Goal: Task Accomplishment & Management: Manage account settings

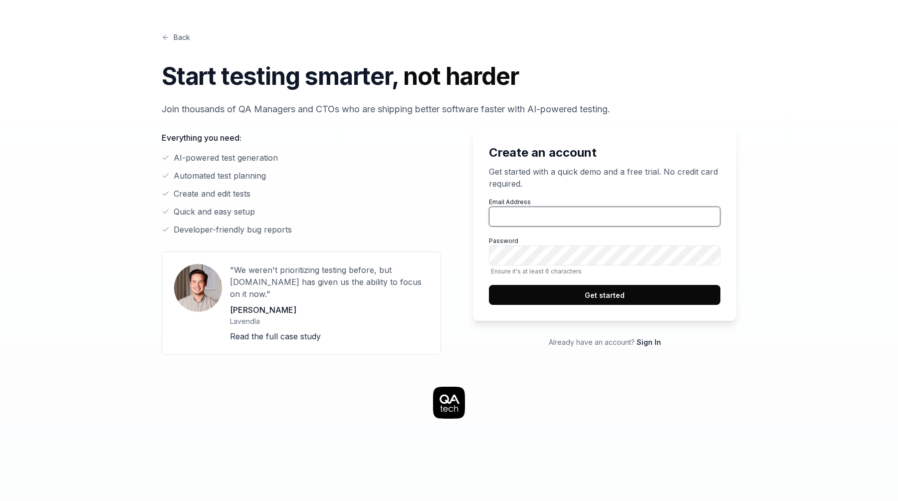
click at [531, 218] on input "Email Address" at bounding box center [604, 216] width 231 height 20
type input "[PERSON_NAME][EMAIL_ADDRESS][DOMAIN_NAME]"
click at [582, 295] on button "Get started" at bounding box center [604, 295] width 231 height 20
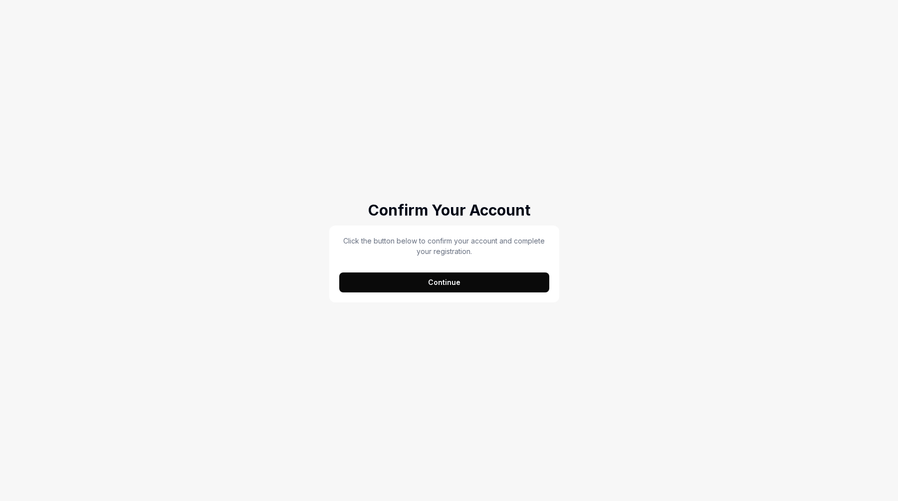
click at [526, 285] on button "Continue" at bounding box center [444, 282] width 210 height 20
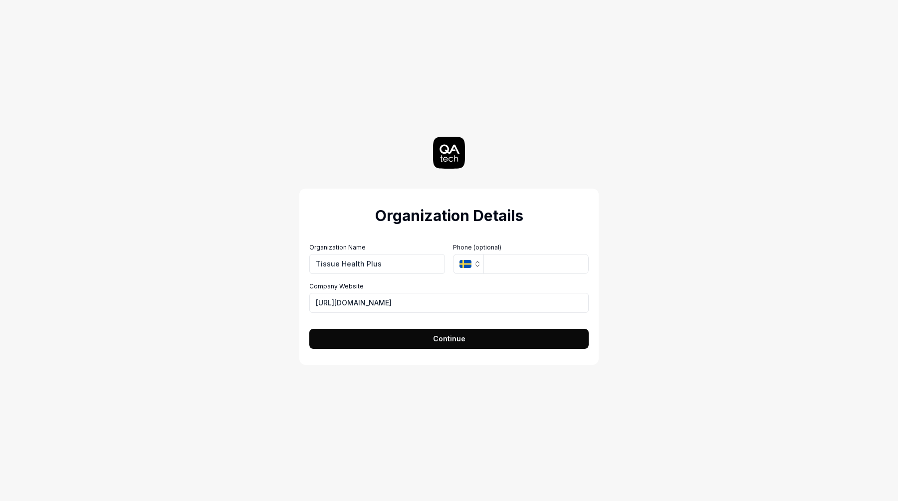
type input "Tissue Health Plus"
click at [427, 301] on input "[URL][DOMAIN_NAME]" at bounding box center [448, 303] width 279 height 20
click at [441, 336] on span "Continue" at bounding box center [449, 338] width 32 height 10
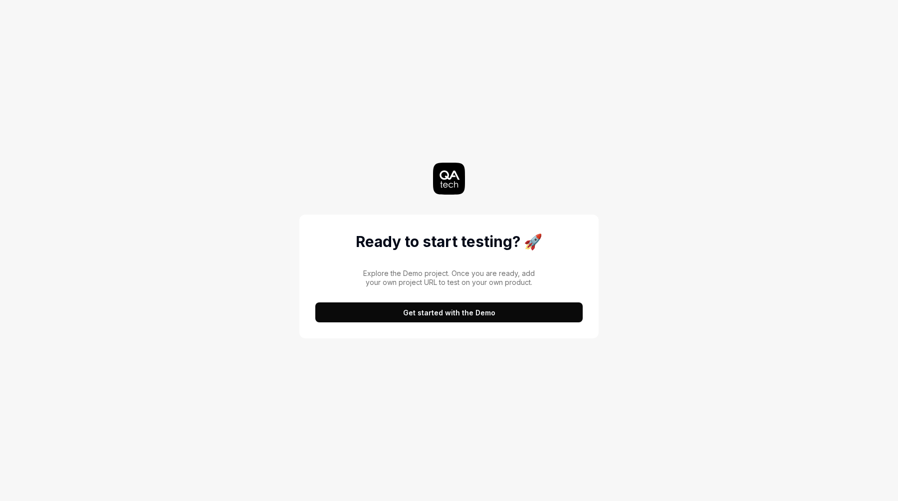
click at [443, 317] on button "Get started with the Demo" at bounding box center [448, 312] width 267 height 20
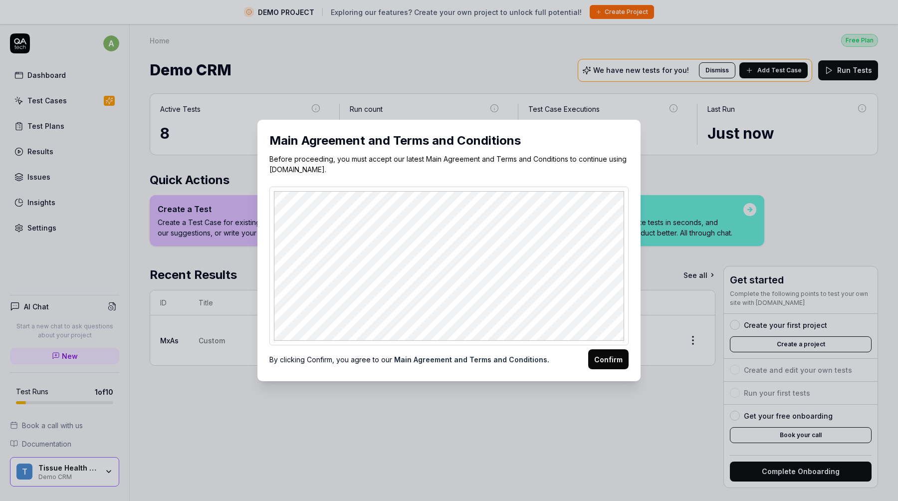
click at [618, 354] on button "Confirm" at bounding box center [608, 359] width 40 height 20
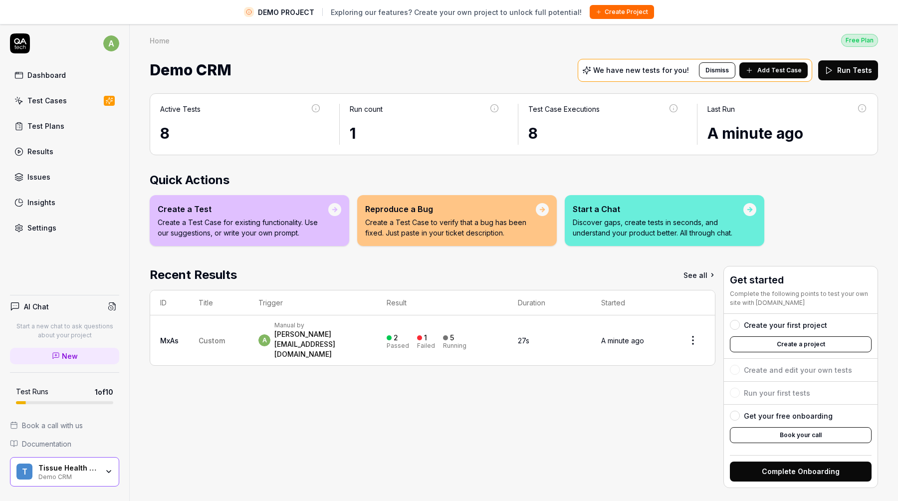
click at [52, 79] on div "Dashboard" at bounding box center [46, 75] width 38 height 10
click at [56, 98] on div "Test Cases" at bounding box center [46, 100] width 39 height 10
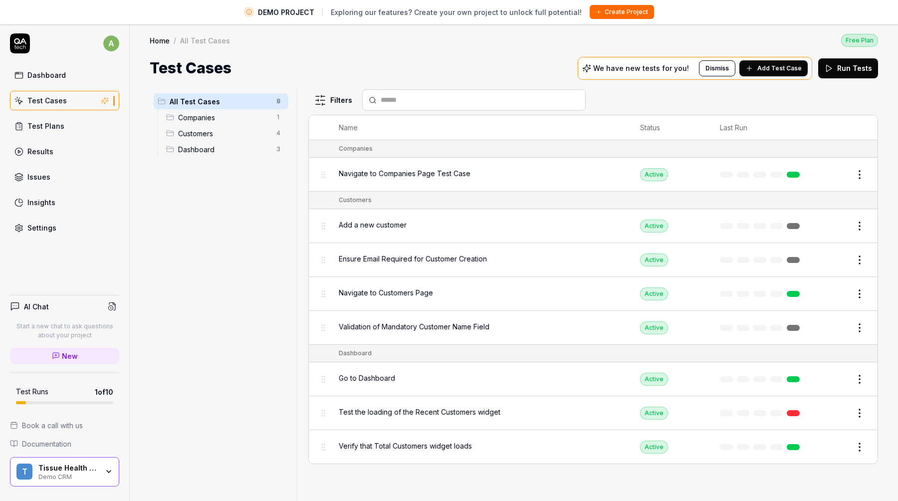
click at [65, 124] on link "Test Plans" at bounding box center [64, 125] width 109 height 19
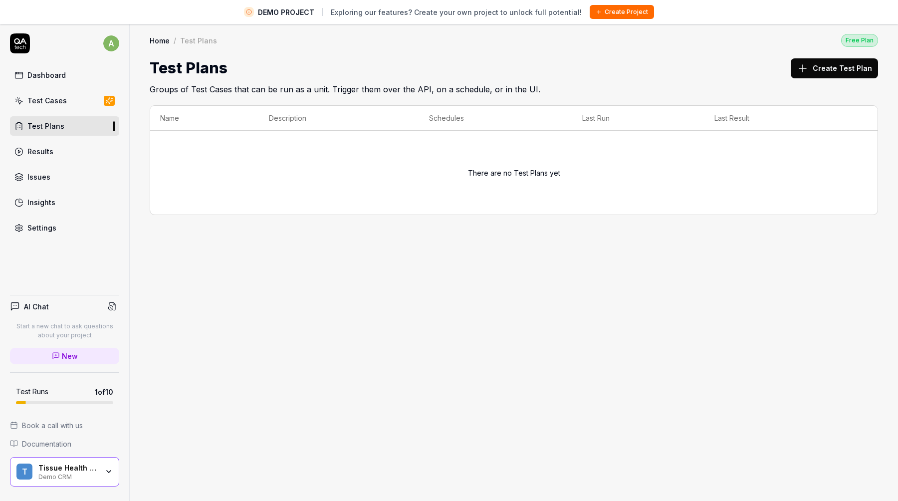
click at [73, 151] on link "Results" at bounding box center [64, 151] width 109 height 19
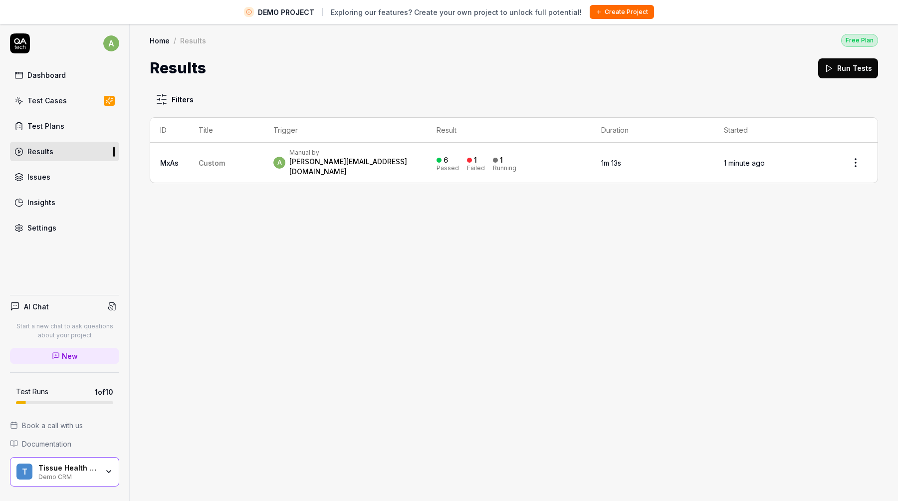
click at [73, 177] on link "Issues" at bounding box center [64, 176] width 109 height 19
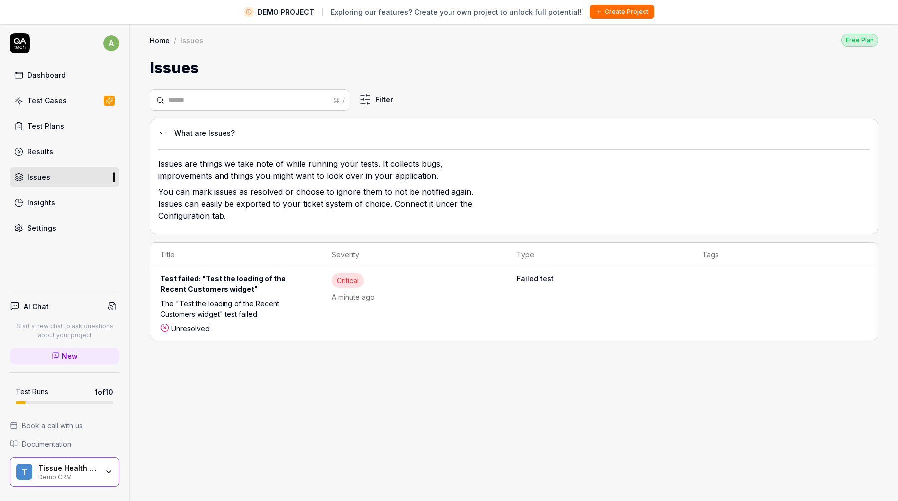
scroll to position [23, 0]
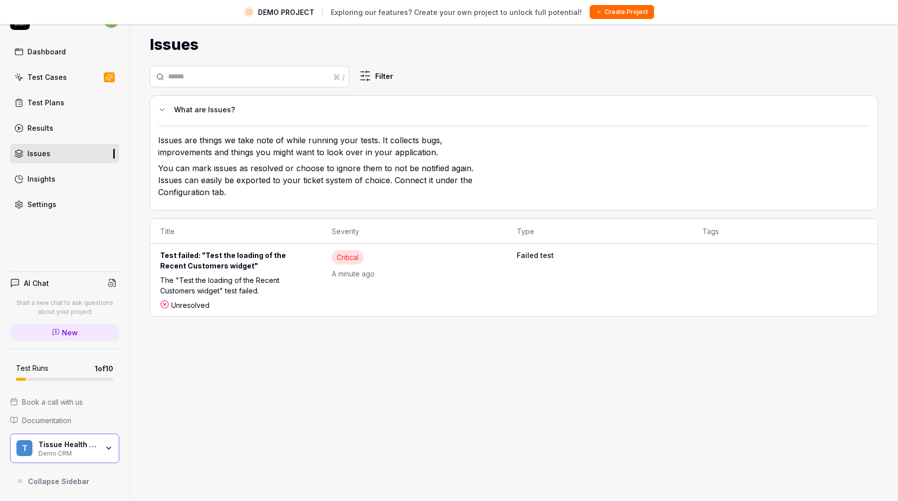
click at [239, 295] on div "The "Test the loading of the Recent Customers widget" test failed." at bounding box center [236, 287] width 152 height 25
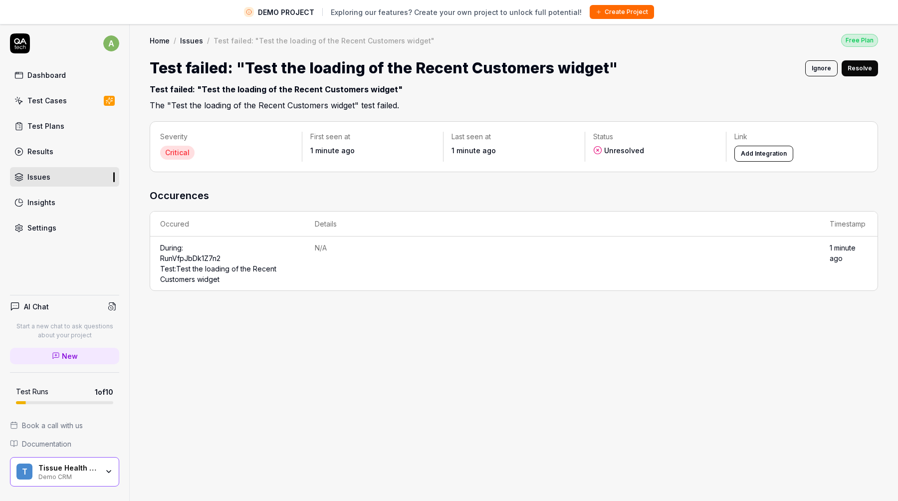
click at [31, 205] on div "Insights" at bounding box center [41, 202] width 28 height 10
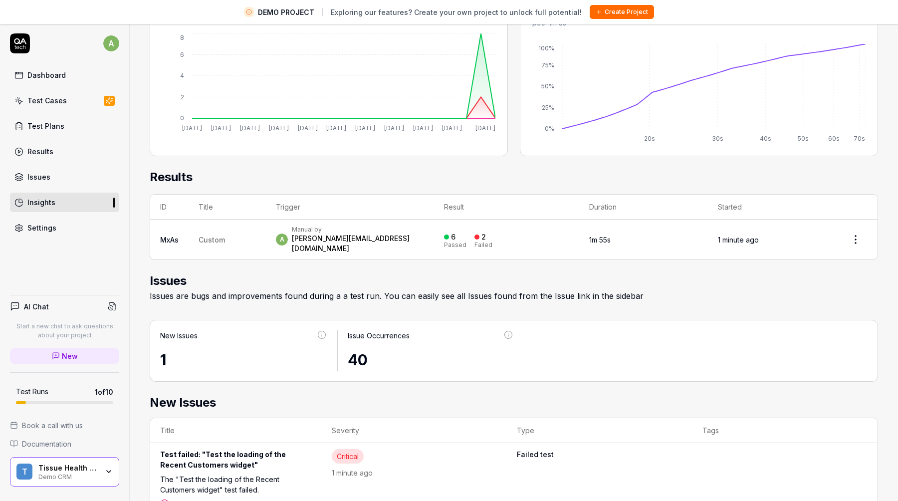
scroll to position [23, 0]
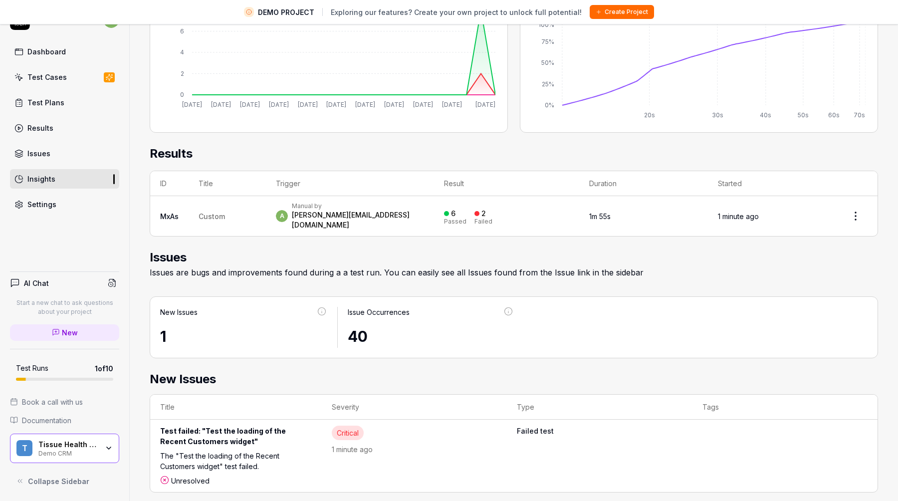
click at [51, 204] on div "Settings" at bounding box center [41, 204] width 29 height 10
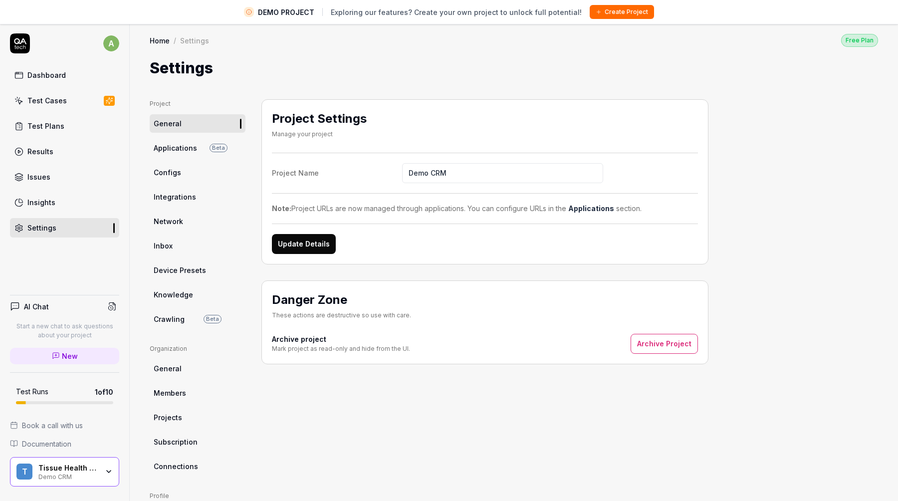
click at [187, 148] on span "Applications" at bounding box center [175, 148] width 43 height 10
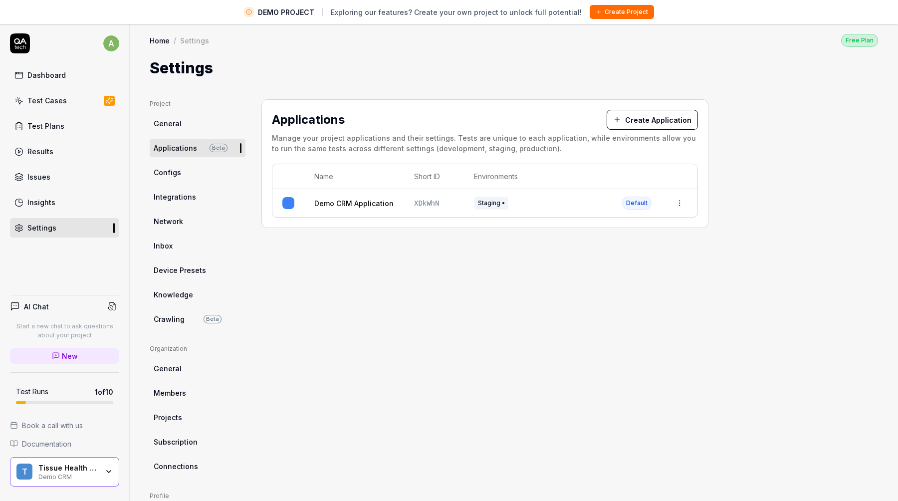
click at [175, 173] on span "Configs" at bounding box center [167, 172] width 27 height 10
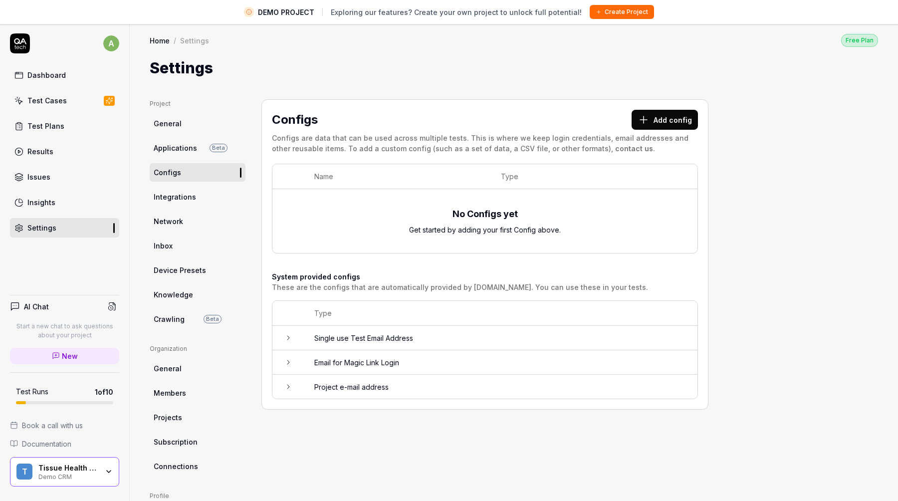
click at [180, 194] on span "Integrations" at bounding box center [175, 196] width 42 height 10
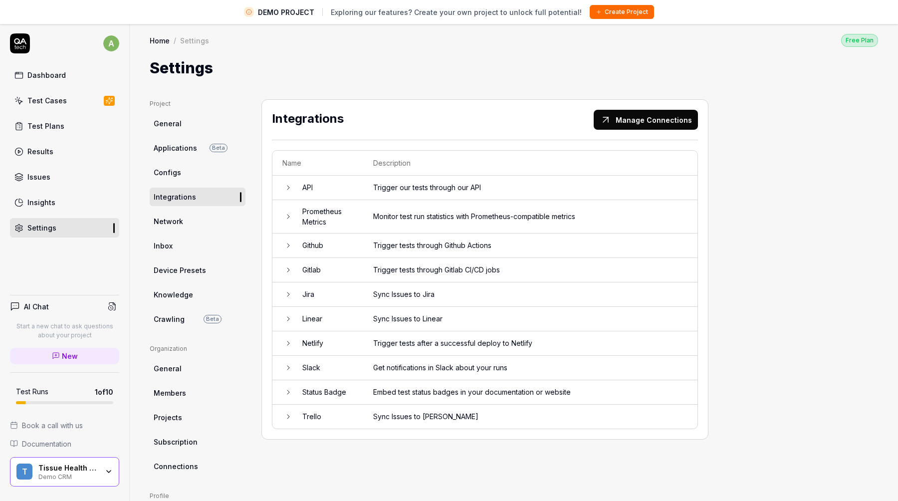
click at [637, 120] on button "Manage Connections" at bounding box center [645, 120] width 104 height 20
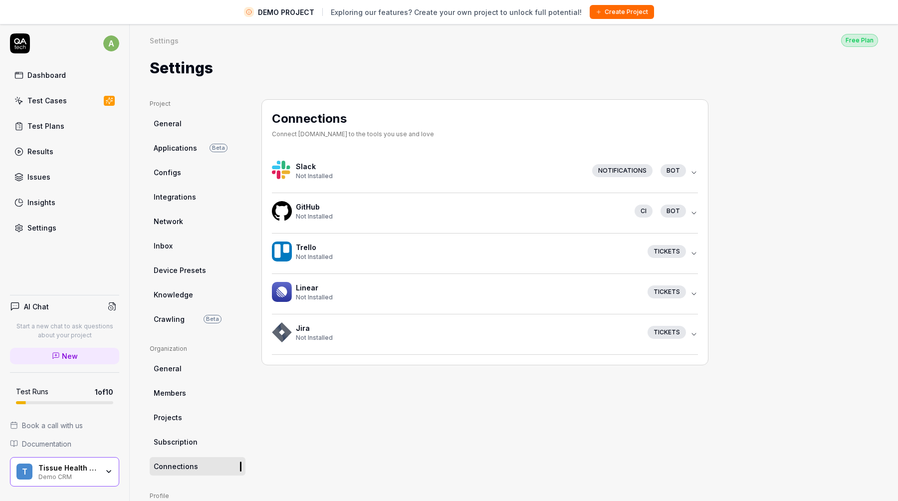
click at [187, 169] on link "Configs" at bounding box center [198, 172] width 96 height 18
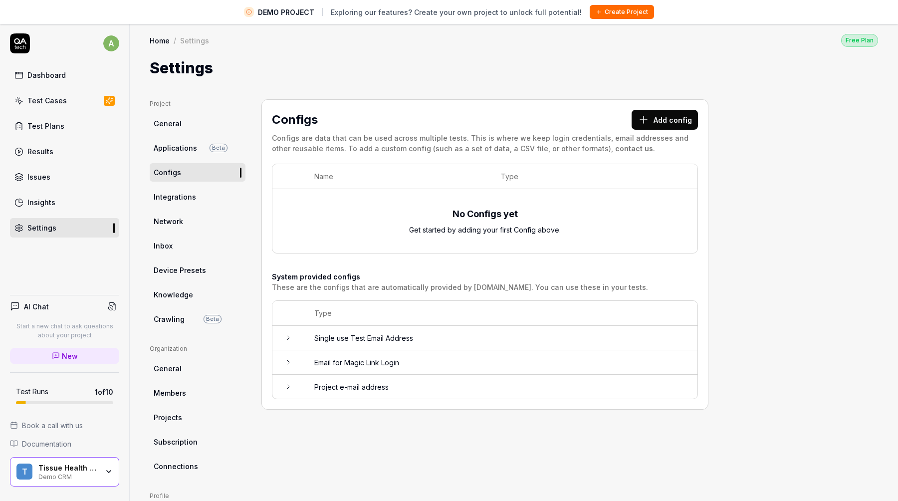
click at [189, 196] on span "Integrations" at bounding box center [175, 196] width 42 height 10
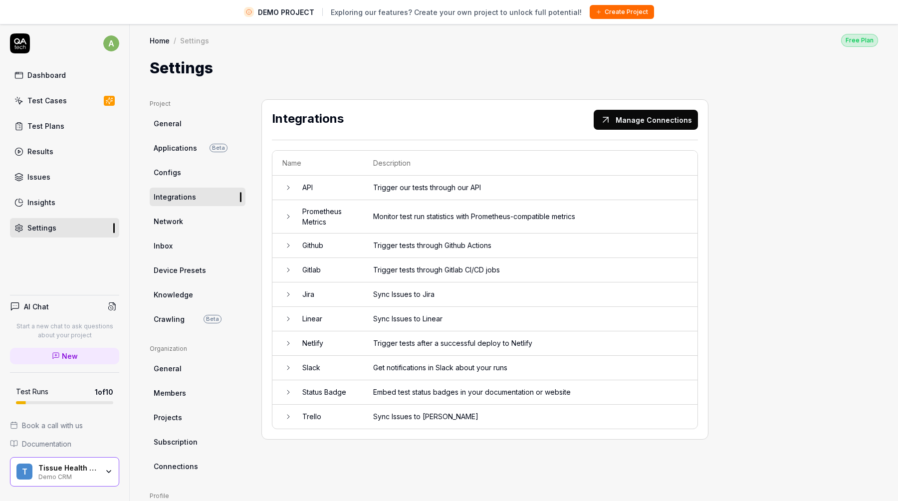
click at [287, 187] on icon at bounding box center [288, 187] width 2 height 4
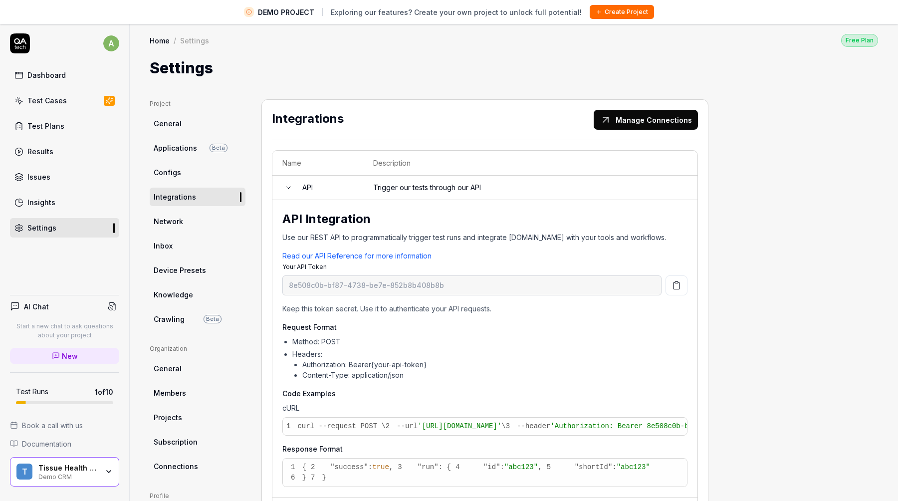
click at [287, 187] on icon at bounding box center [288, 187] width 8 height 8
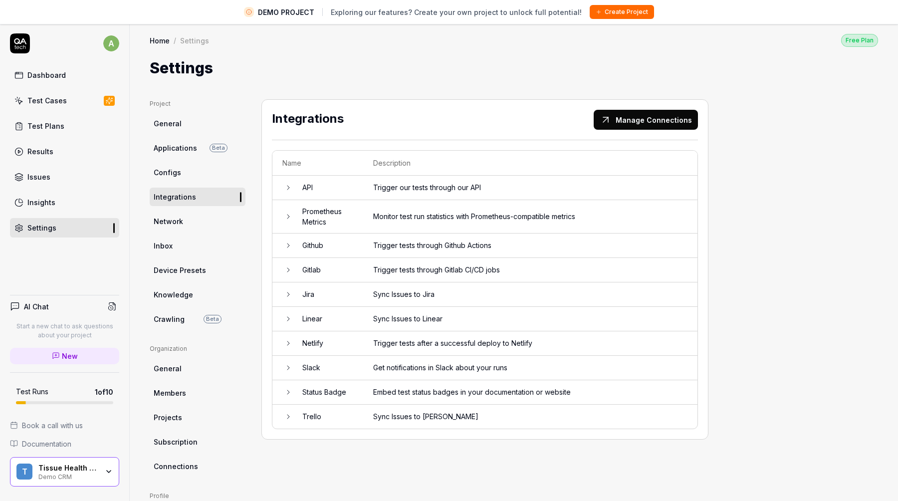
click at [288, 316] on icon at bounding box center [288, 319] width 8 height 8
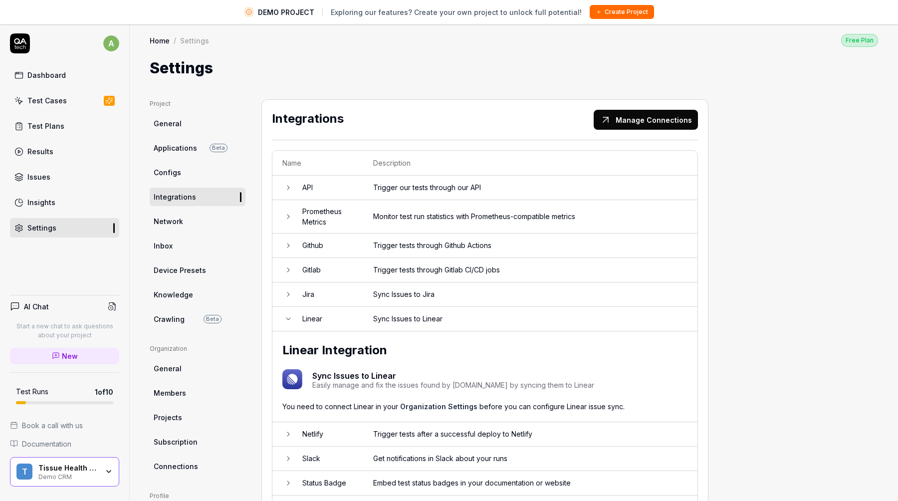
scroll to position [93, 0]
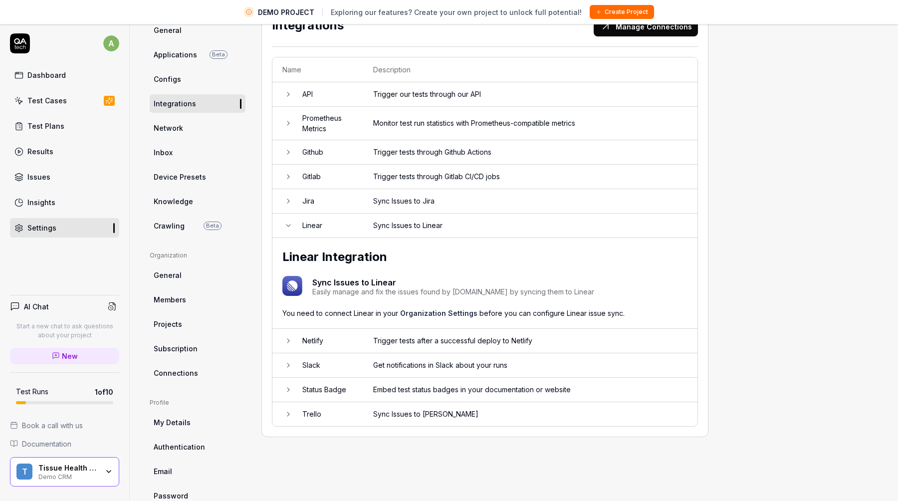
click at [291, 223] on icon at bounding box center [288, 225] width 8 height 8
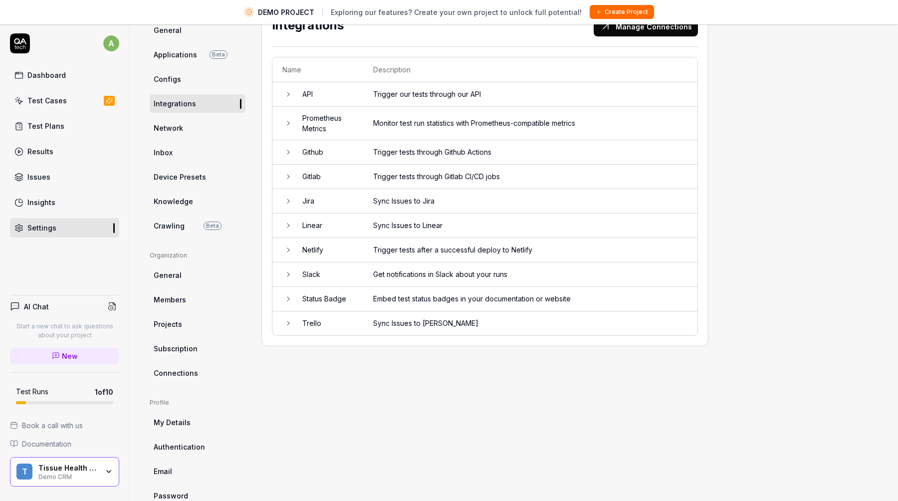
click at [210, 126] on link "Network" at bounding box center [198, 128] width 96 height 18
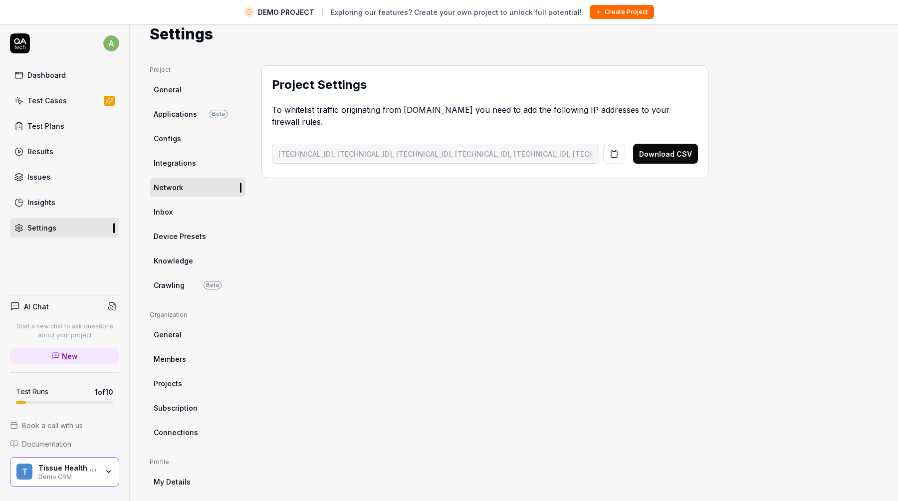
scroll to position [1, 0]
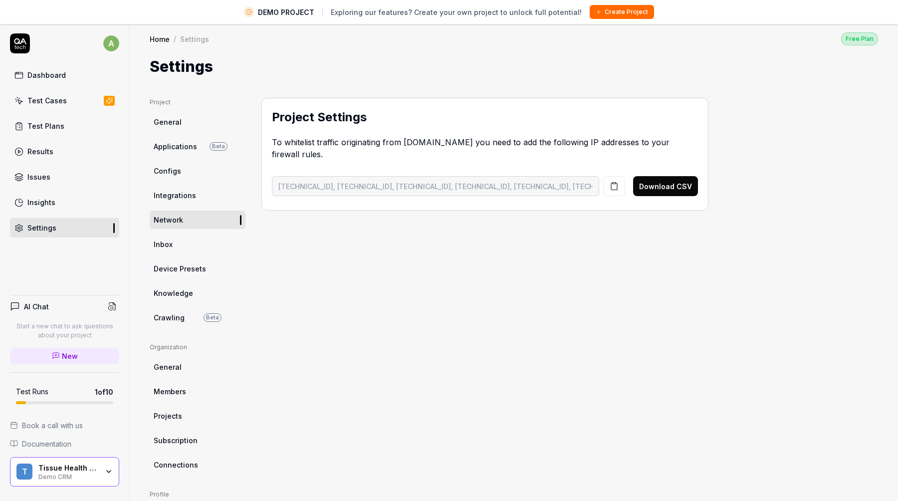
click at [196, 242] on link "Inbox" at bounding box center [198, 244] width 96 height 18
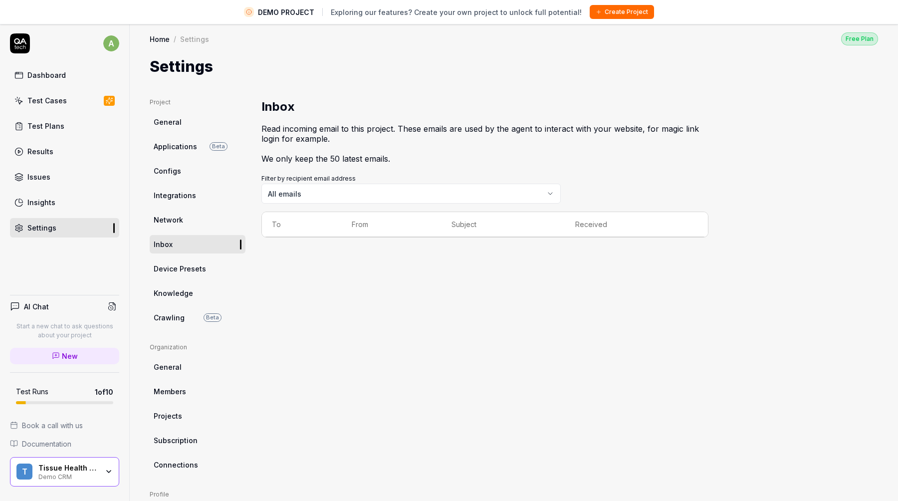
click at [192, 262] on link "Device Presets" at bounding box center [198, 268] width 96 height 18
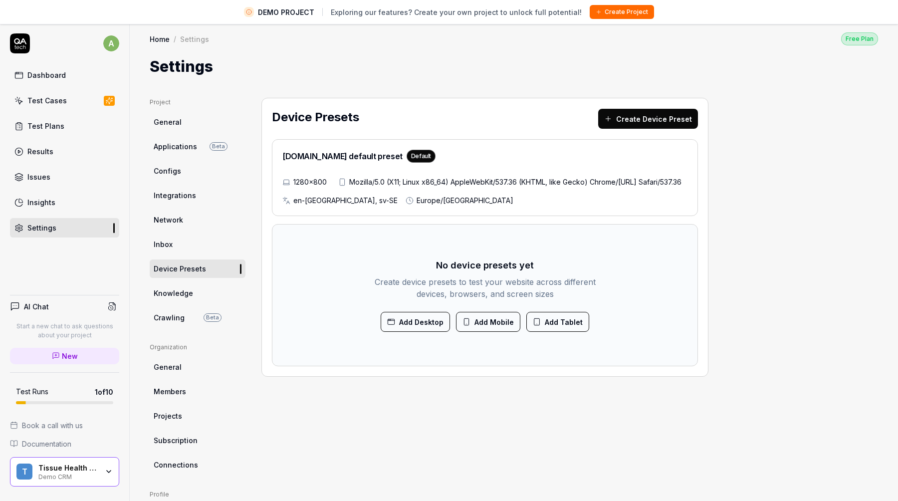
click at [473, 332] on button "Add Mobile" at bounding box center [488, 322] width 64 height 20
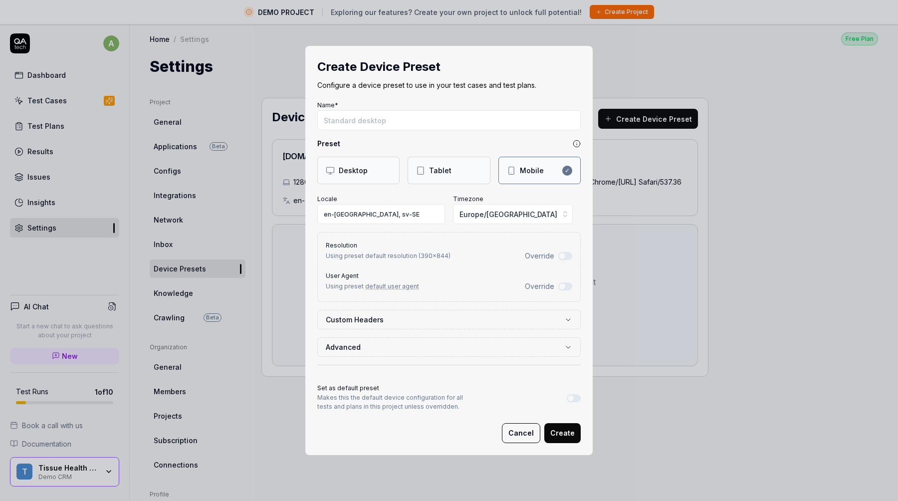
click at [566, 254] on button "Override" at bounding box center [565, 256] width 14 height 8
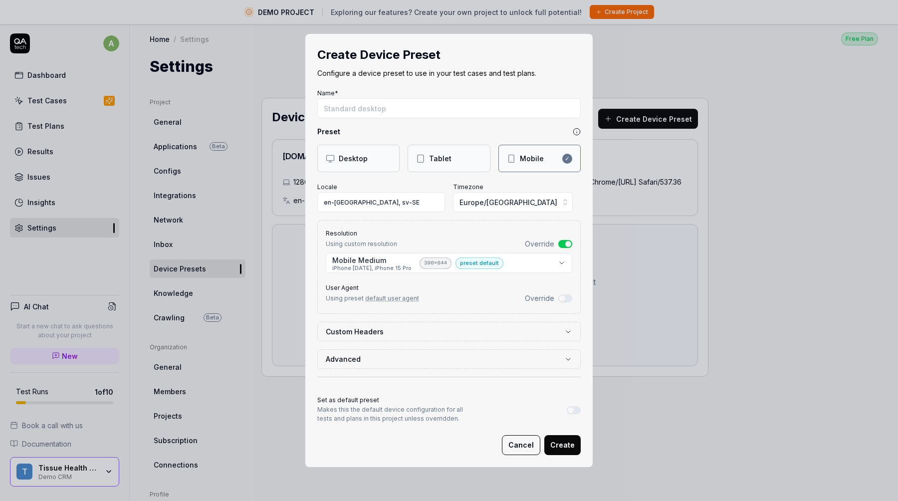
click at [561, 245] on button "Override" at bounding box center [565, 244] width 14 height 8
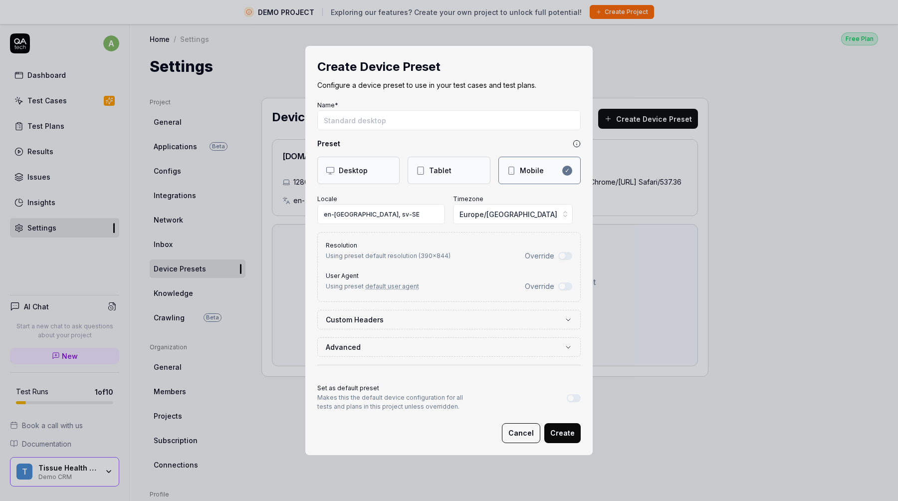
click at [565, 285] on button "Override" at bounding box center [565, 286] width 14 height 8
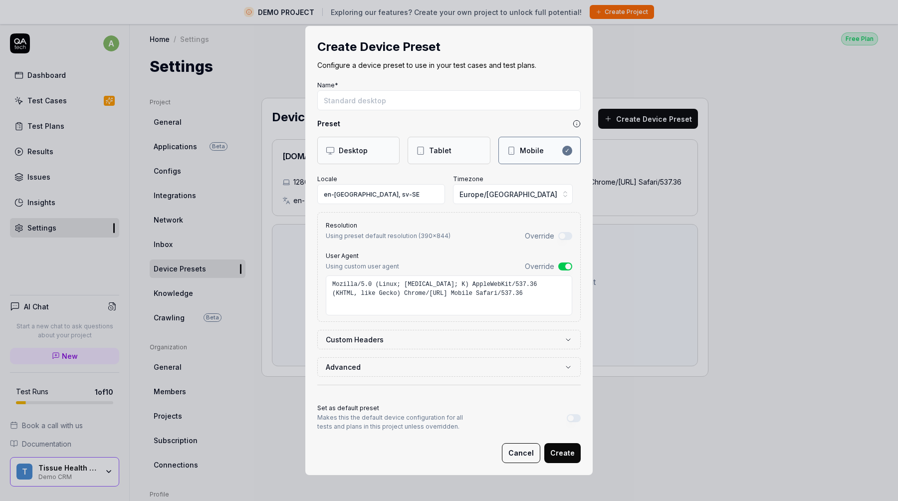
click at [561, 266] on button "Override" at bounding box center [565, 266] width 14 height 8
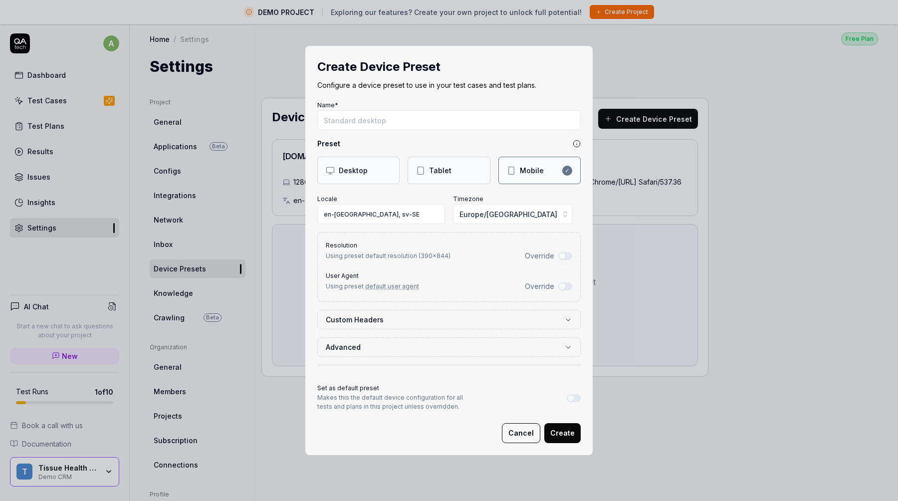
click at [567, 317] on icon "button" at bounding box center [568, 320] width 8 height 8
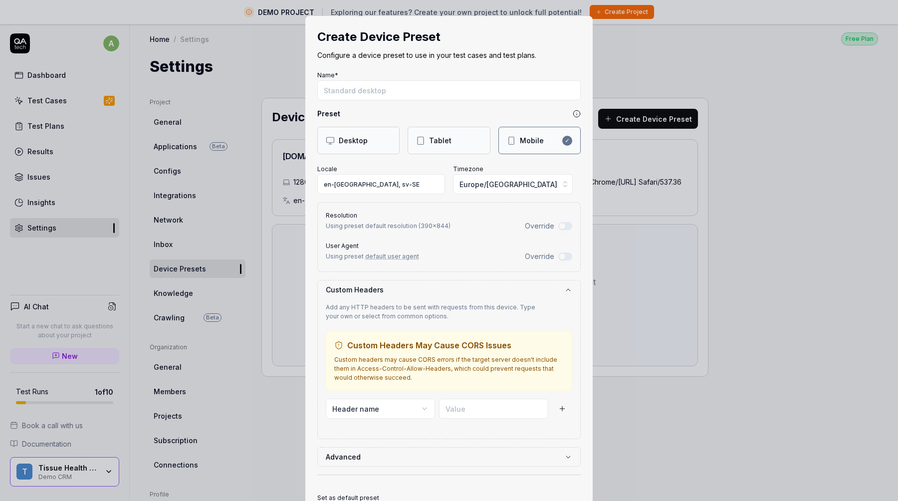
click at [567, 289] on icon "button" at bounding box center [568, 290] width 4 height 2
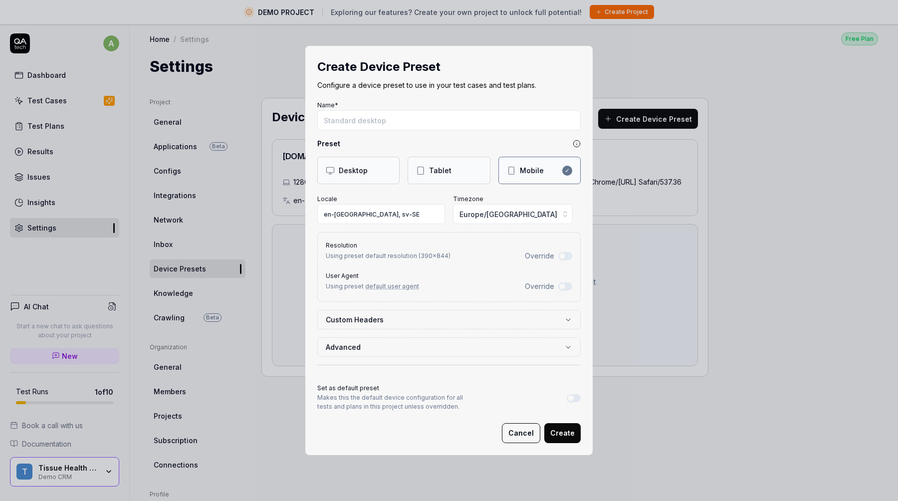
click at [568, 345] on icon "button" at bounding box center [568, 347] width 8 height 8
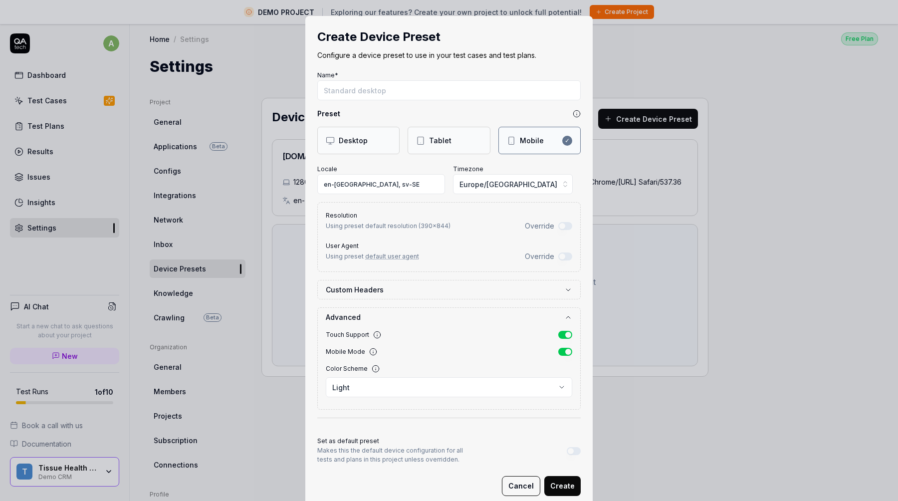
scroll to position [22, 0]
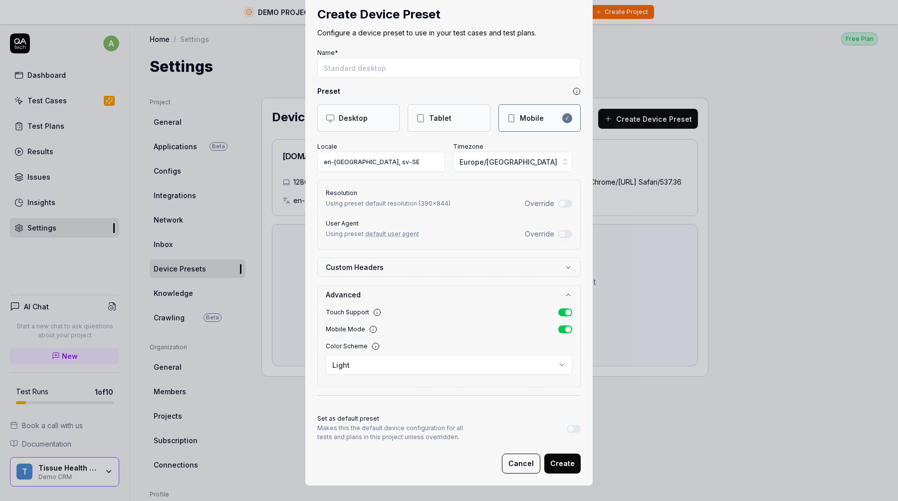
click at [568, 292] on icon "button" at bounding box center [568, 295] width 8 height 8
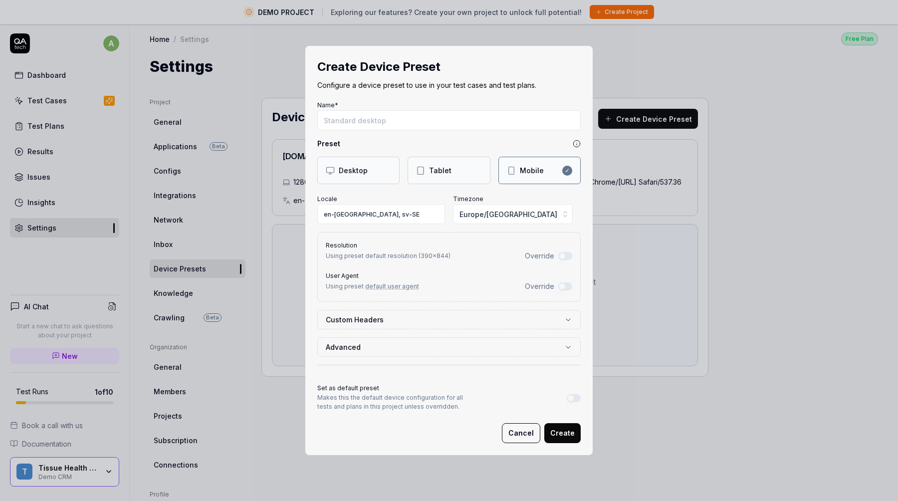
click at [524, 433] on button "Cancel" at bounding box center [521, 433] width 38 height 20
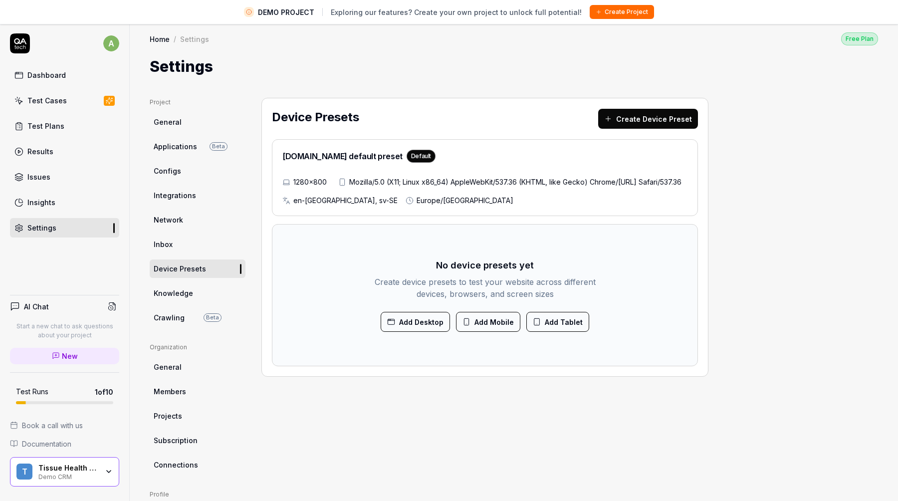
click at [189, 295] on span "Knowledge" at bounding box center [173, 293] width 39 height 10
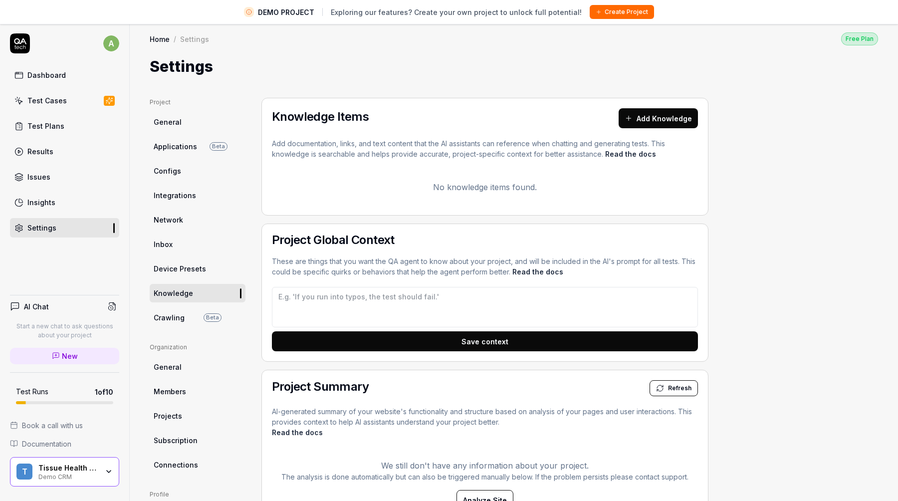
click at [623, 152] on link "Read the docs" at bounding box center [630, 154] width 51 height 8
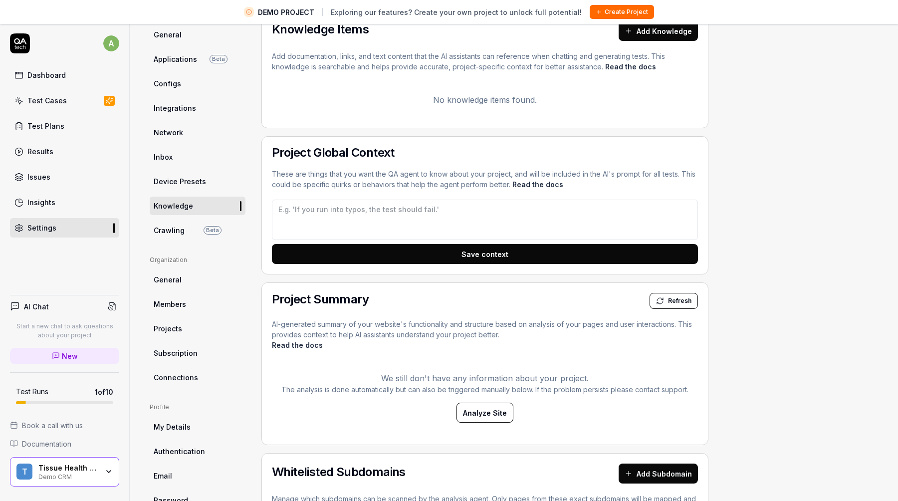
scroll to position [84, 0]
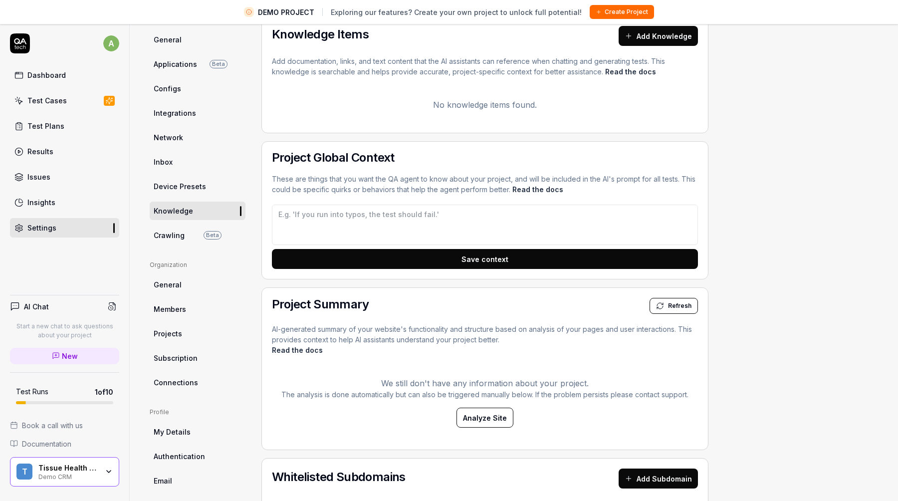
click at [171, 235] on span "Crawling" at bounding box center [169, 235] width 31 height 10
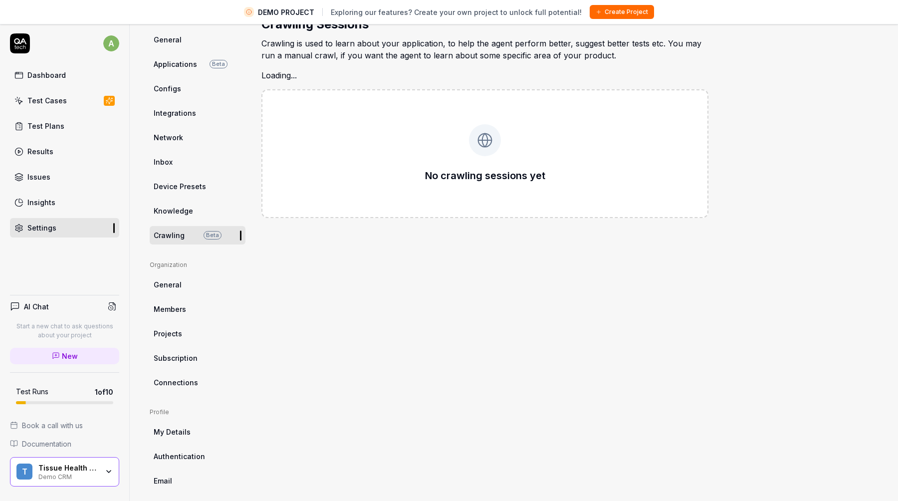
type textarea "*"
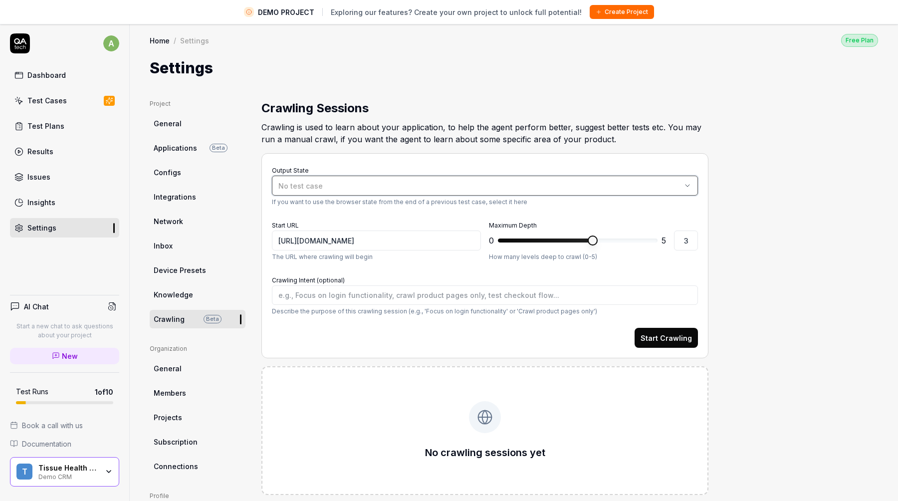
click at [294, 185] on span "No test case" at bounding box center [300, 185] width 44 height 8
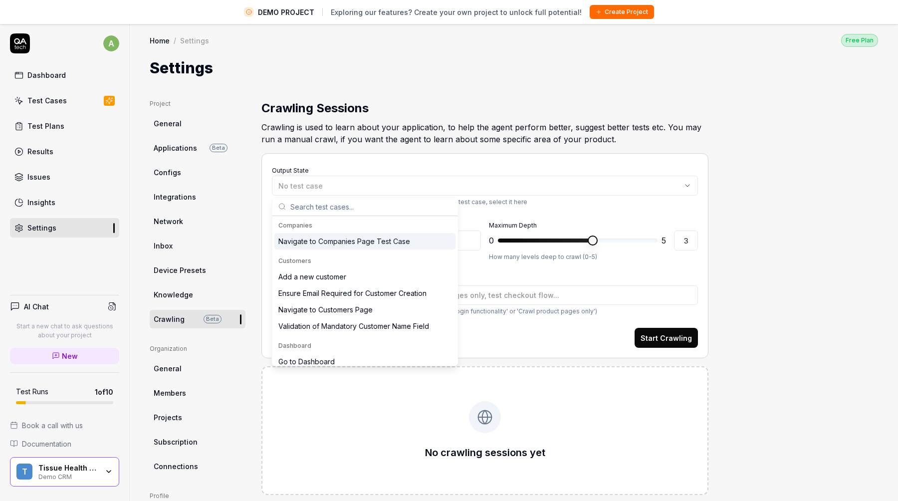
click at [346, 161] on div "Output State No test case If you want to use the browser state from the end of …" at bounding box center [484, 255] width 447 height 205
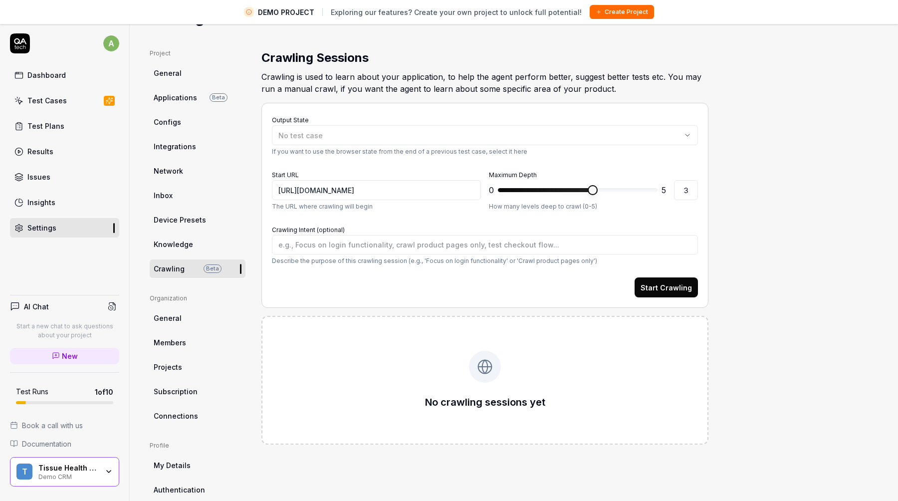
scroll to position [65, 0]
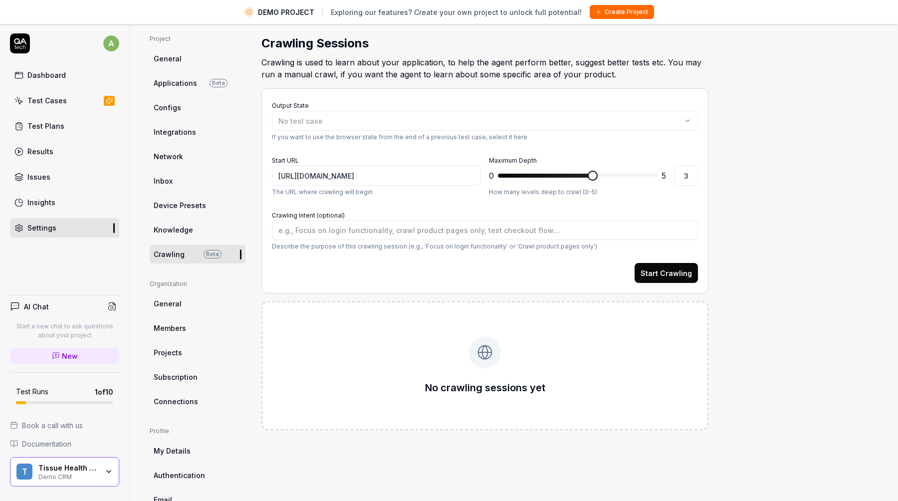
click at [179, 310] on link "General" at bounding box center [198, 303] width 96 height 18
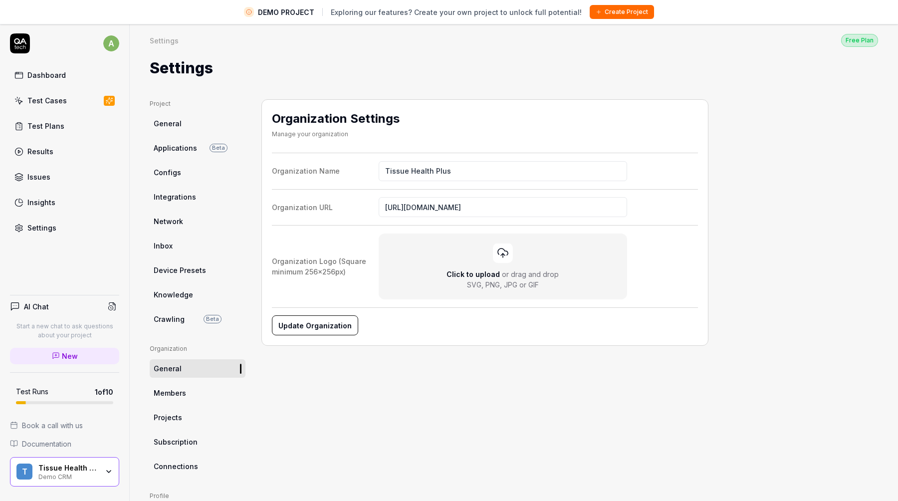
click at [181, 391] on span "Members" at bounding box center [170, 392] width 32 height 10
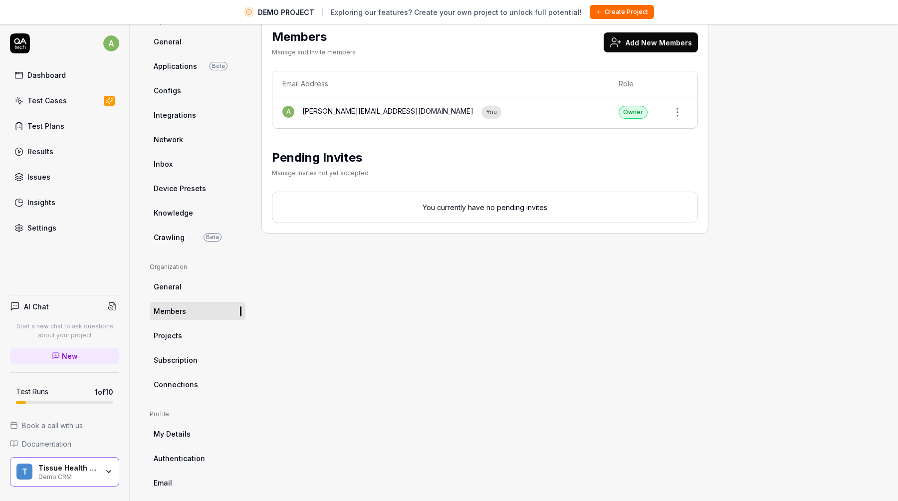
scroll to position [84, 0]
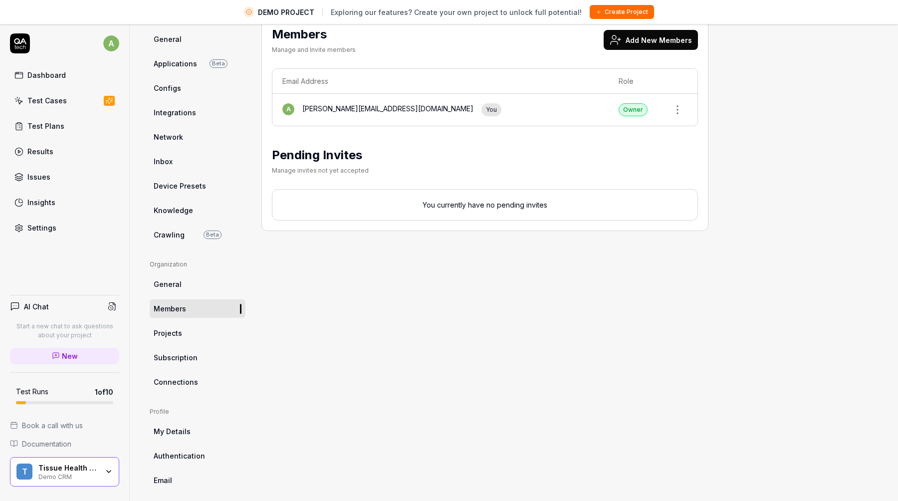
click at [180, 336] on link "Projects" at bounding box center [198, 333] width 96 height 18
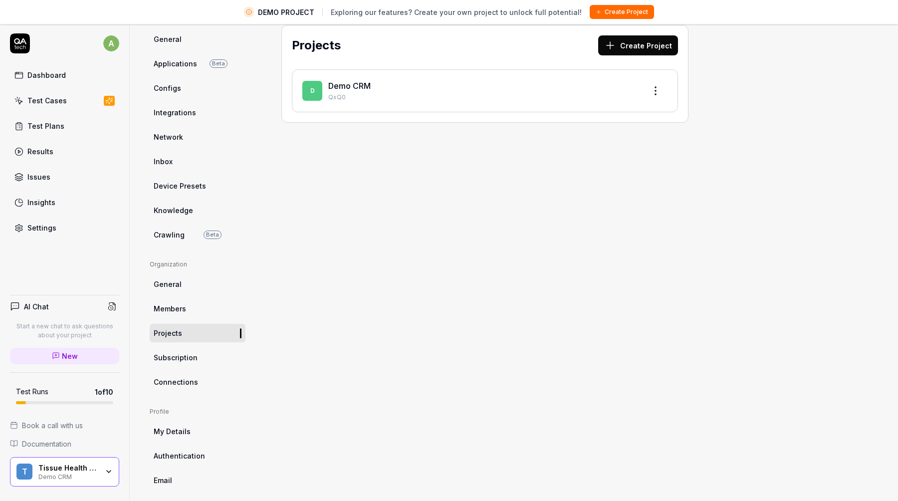
click at [183, 360] on span "Subscription" at bounding box center [176, 357] width 44 height 10
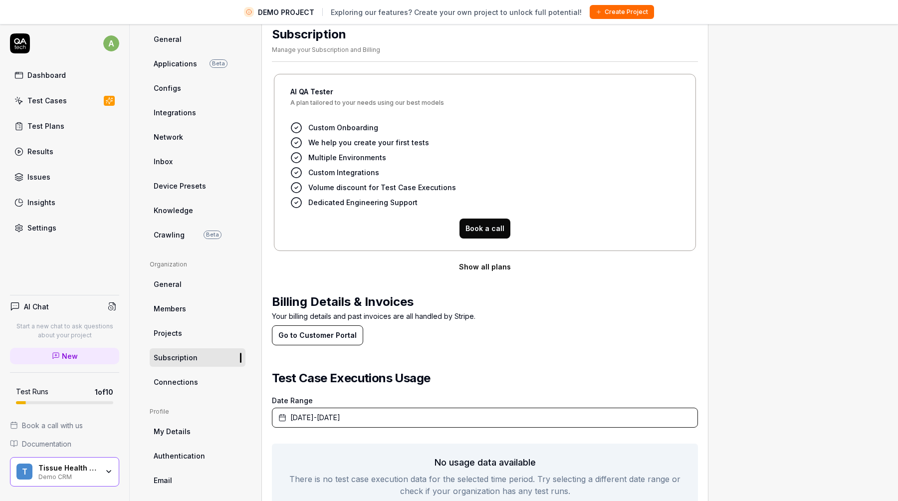
click at [188, 384] on span "Connections" at bounding box center [176, 381] width 44 height 10
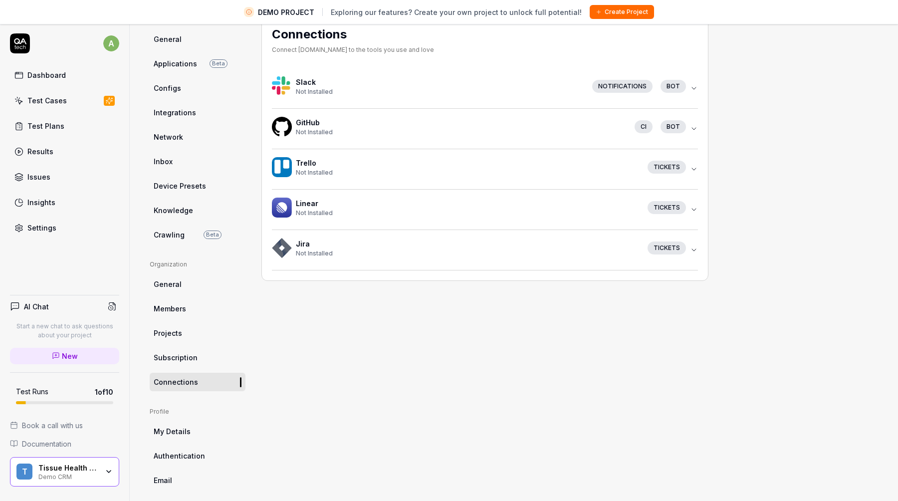
click at [190, 431] on link "My Details" at bounding box center [198, 431] width 96 height 18
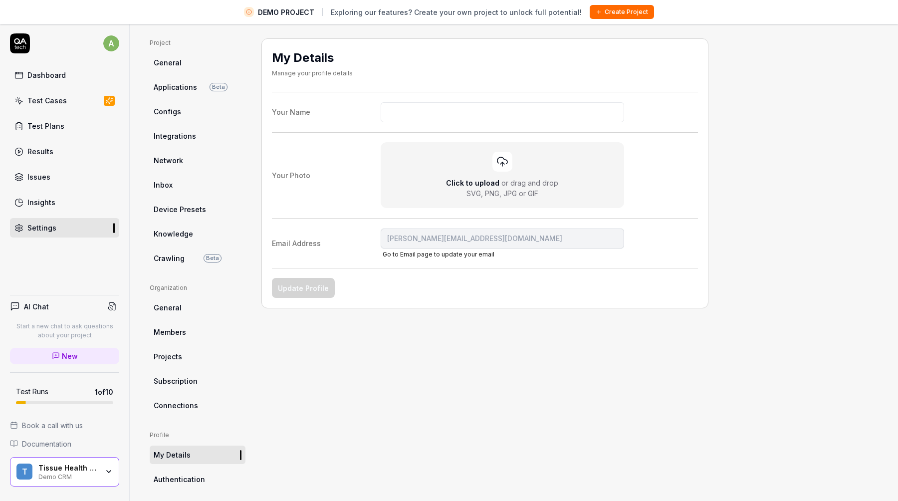
scroll to position [93, 0]
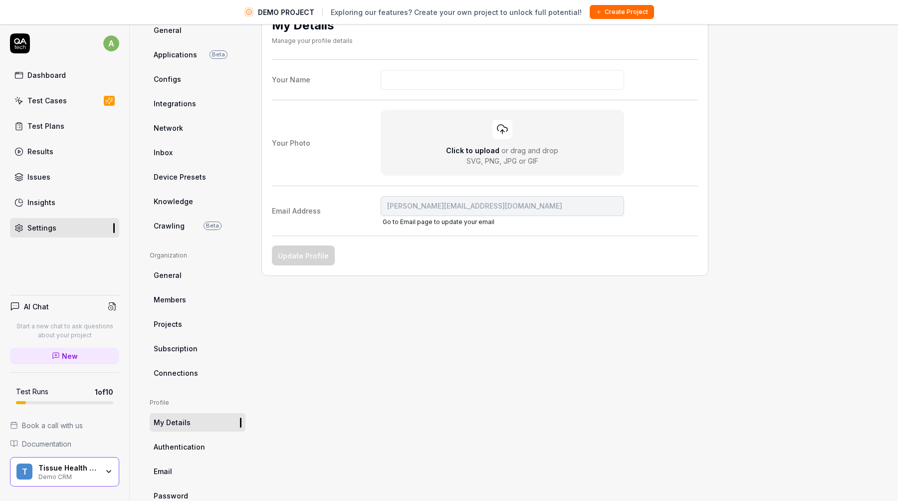
click at [188, 450] on span "Authentication" at bounding box center [179, 446] width 51 height 10
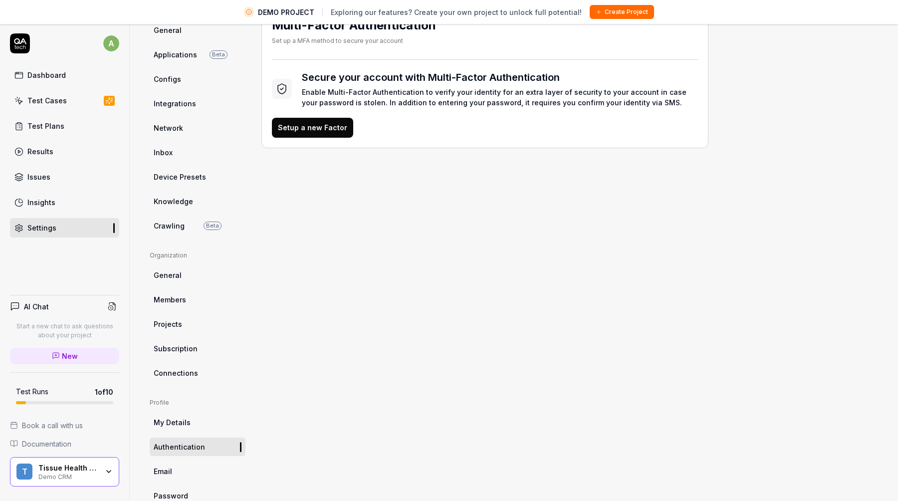
click at [178, 466] on link "Email" at bounding box center [198, 471] width 96 height 18
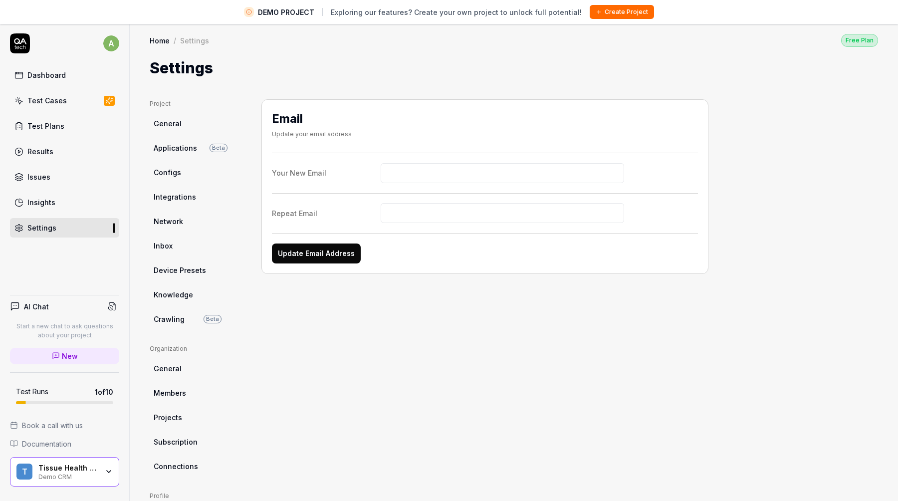
click at [72, 356] on span "New" at bounding box center [70, 356] width 16 height 10
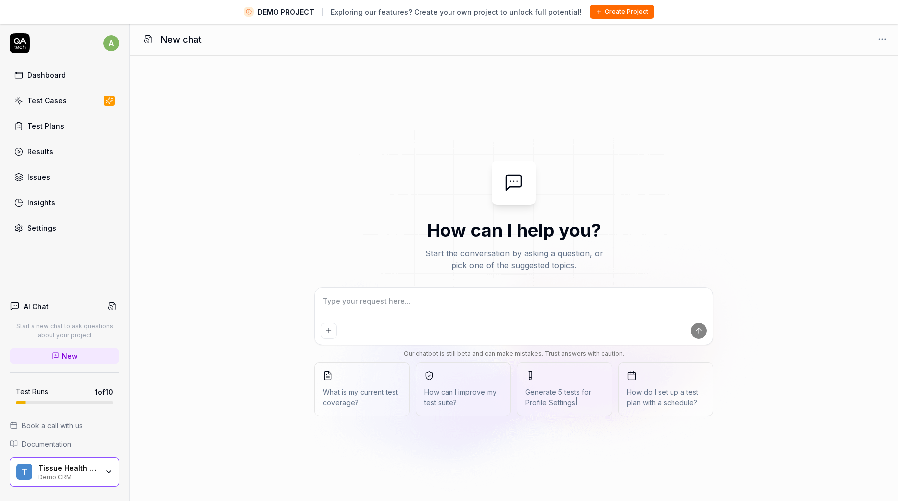
click at [105, 472] on icon "button" at bounding box center [109, 471] width 8 height 8
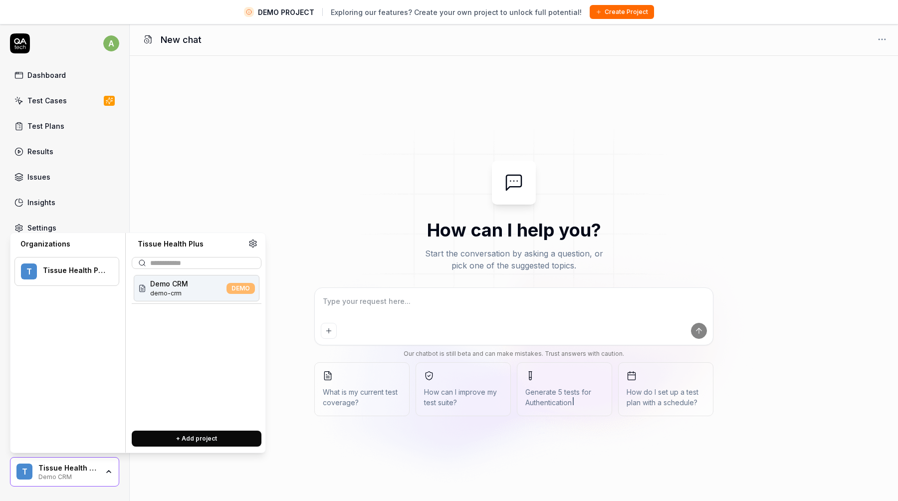
click at [251, 245] on icon at bounding box center [252, 243] width 7 height 7
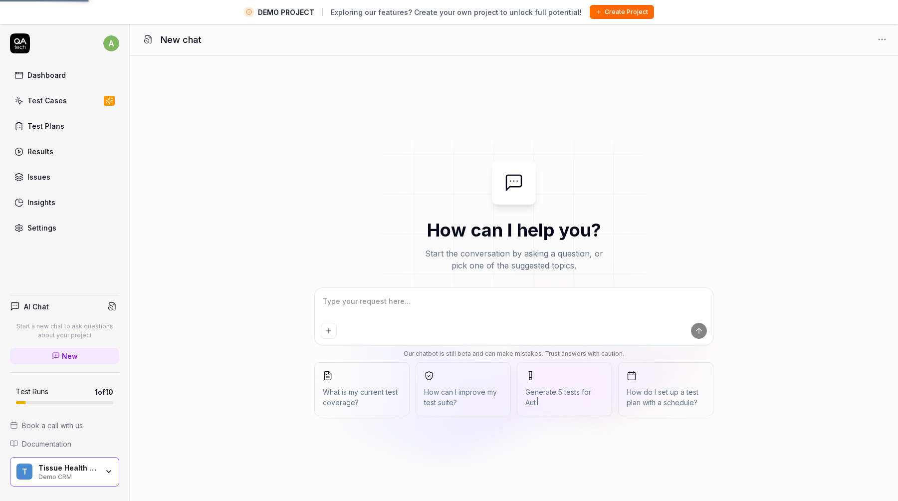
type textarea "*"
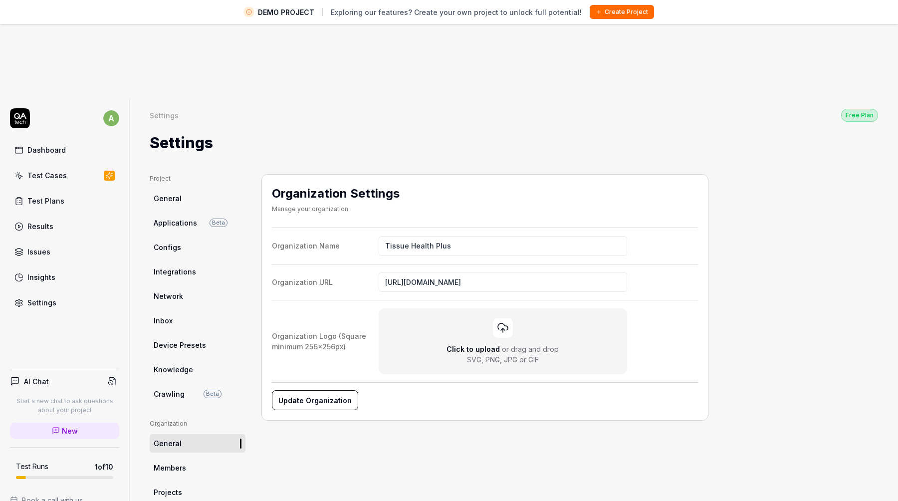
click at [69, 140] on link "Dashboard" at bounding box center [64, 149] width 109 height 19
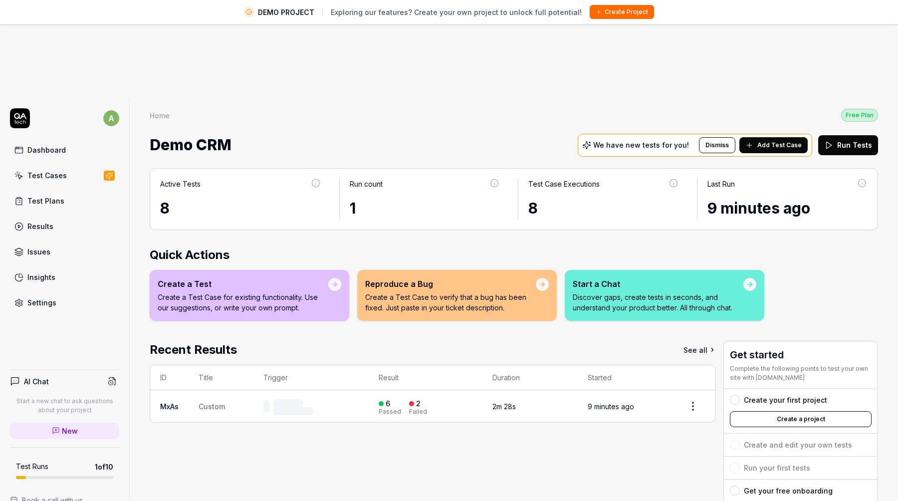
click at [113, 46] on html "DEMO PROJECT Exploring our features? Create your own project to unlock full pot…" at bounding box center [449, 299] width 898 height 599
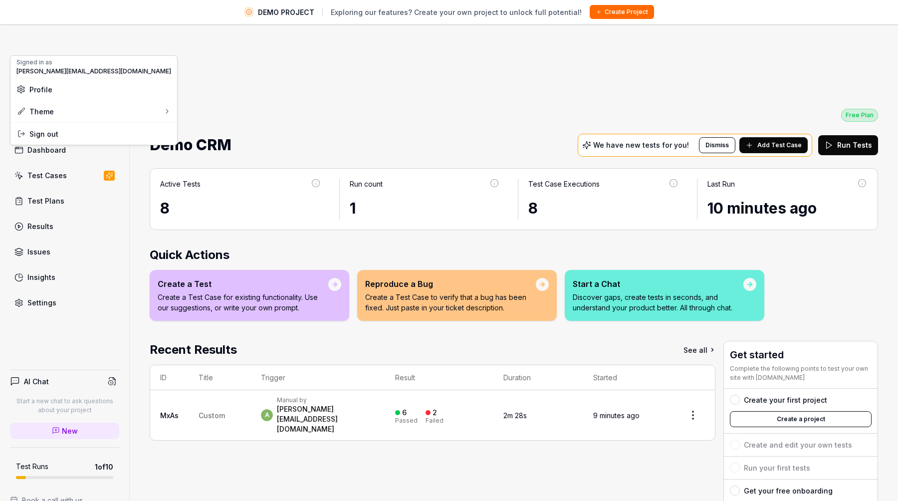
click at [113, 46] on html "DEMO PROJECT Exploring our features? Create your own project to unlock full pot…" at bounding box center [449, 299] width 898 height 599
click at [269, 69] on html "DEMO PROJECT Exploring our features? Create your own project to unlock full pot…" at bounding box center [449, 299] width 898 height 599
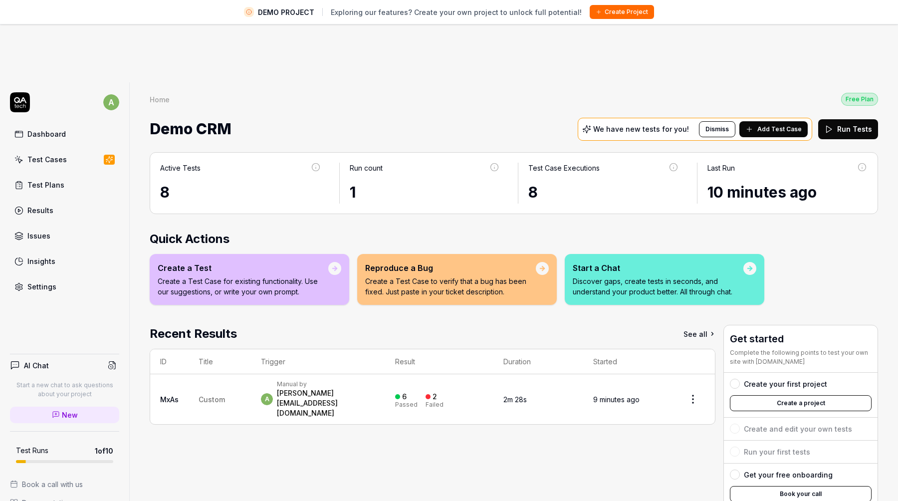
scroll to position [23, 0]
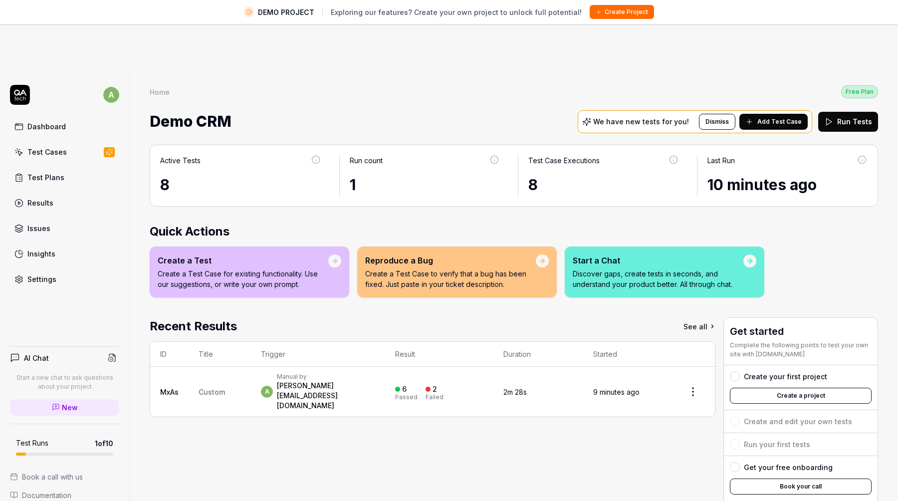
click at [766, 387] on button "Create a project" at bounding box center [800, 395] width 142 height 16
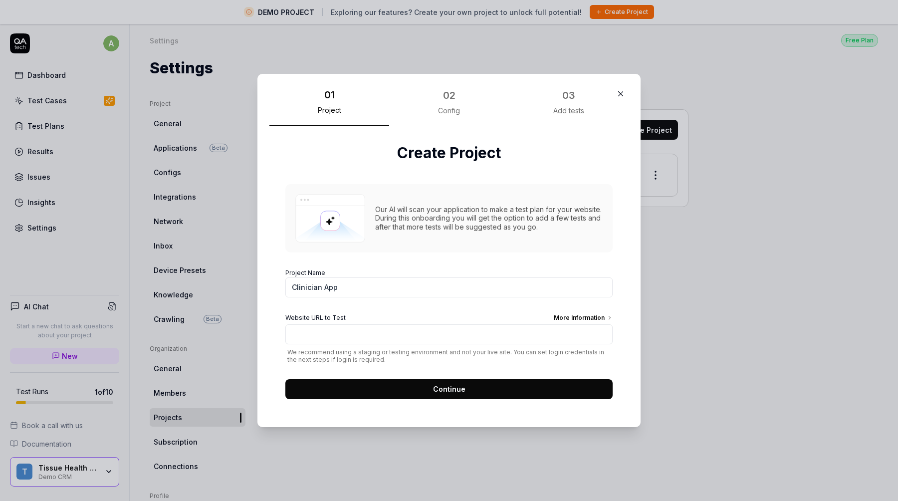
type input "Clinician App"
